Goal: Check status: Check status

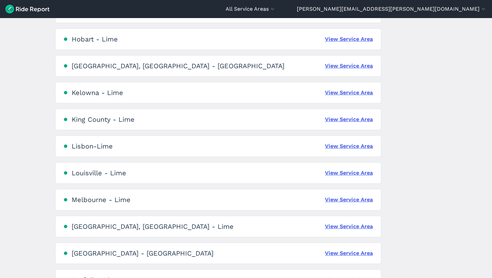
scroll to position [775, 0]
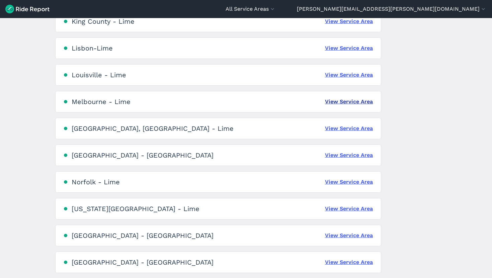
click at [344, 102] on link "View Service Area" at bounding box center [349, 102] width 48 height 8
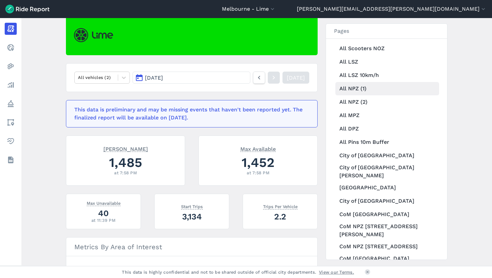
scroll to position [64, 0]
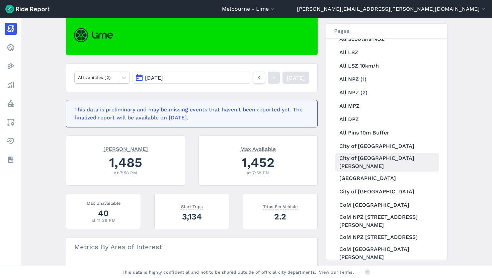
click at [372, 158] on link "City of [GEOGRAPHIC_DATA][PERSON_NAME]" at bounding box center [387, 162] width 104 height 19
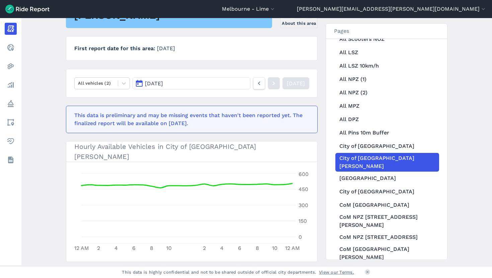
scroll to position [96, 0]
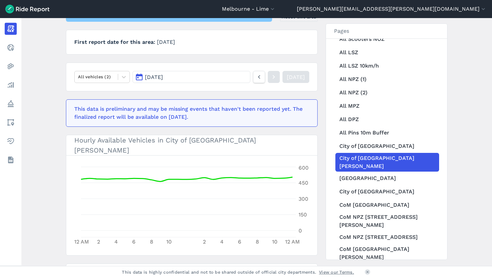
click at [173, 81] on button "[DATE]" at bounding box center [192, 77] width 118 height 12
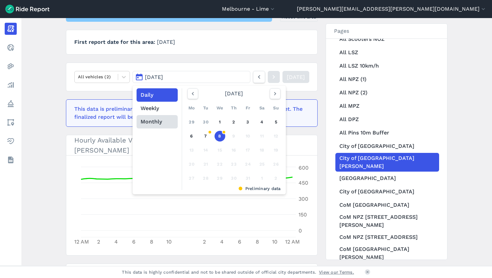
click at [163, 126] on button "Monthly" at bounding box center [157, 121] width 41 height 13
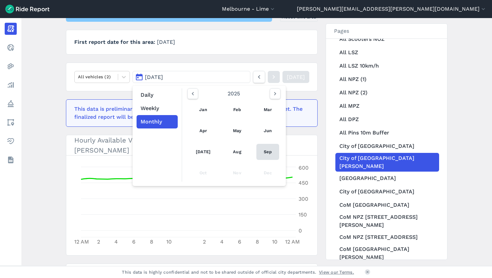
click at [269, 151] on link "Sep" at bounding box center [267, 152] width 23 height 16
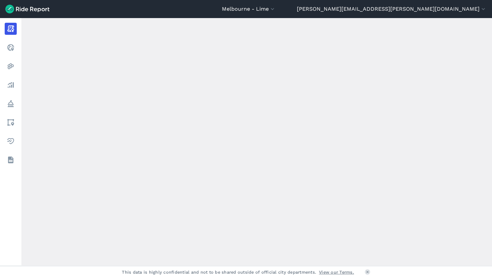
scroll to position [73, 0]
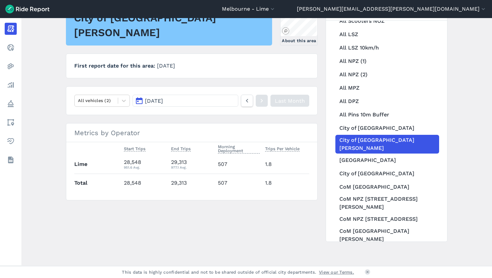
click at [96, 93] on nav "All vehicles (2) [DATE] Last Month" at bounding box center [192, 100] width 252 height 29
click at [99, 98] on div at bounding box center [96, 101] width 36 height 8
click at [112, 124] on div "Scooters" at bounding box center [102, 128] width 56 height 12
click at [151, 102] on span "[DATE]" at bounding box center [154, 101] width 18 height 6
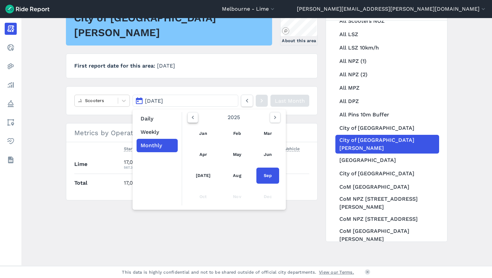
click at [188, 119] on button "button" at bounding box center [192, 117] width 11 height 11
click at [271, 181] on link "Sep" at bounding box center [267, 176] width 23 height 16
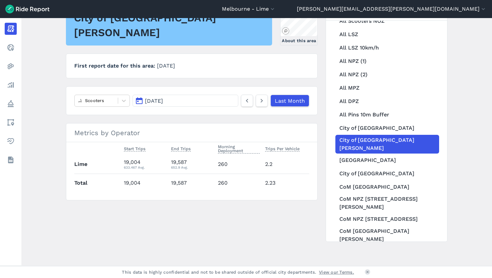
click at [194, 100] on button "[DATE]" at bounding box center [186, 101] width 106 height 12
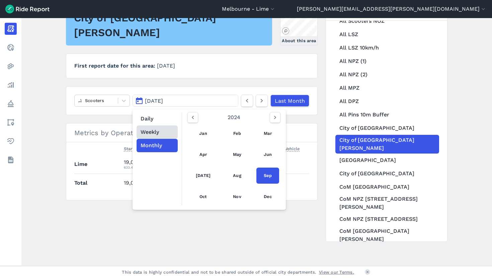
click at [153, 130] on button "Weekly" at bounding box center [157, 131] width 41 height 13
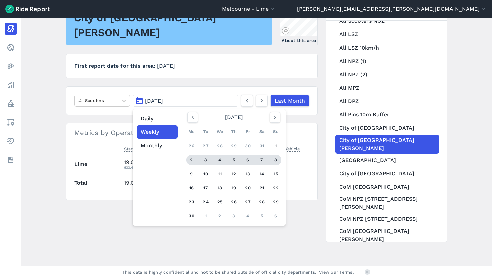
click at [223, 161] on div "4" at bounding box center [219, 160] width 11 height 11
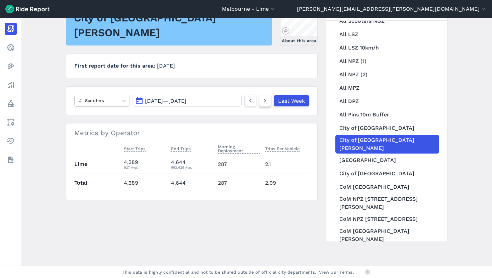
click at [266, 104] on icon at bounding box center [264, 101] width 7 height 8
